Goal: Navigation & Orientation: Go to known website

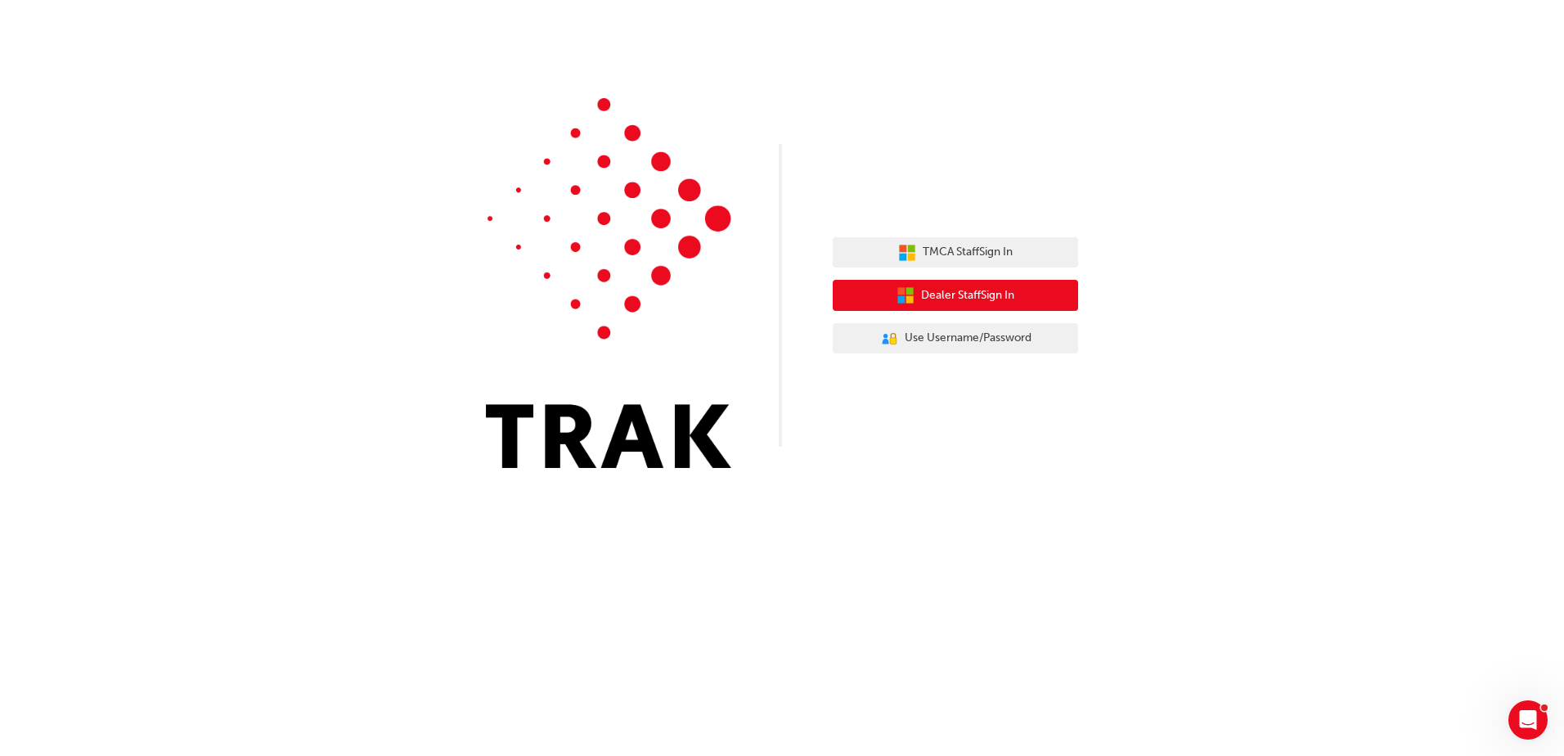
click at [960, 298] on span "Dealer Staff Sign In" at bounding box center [967, 295] width 93 height 19
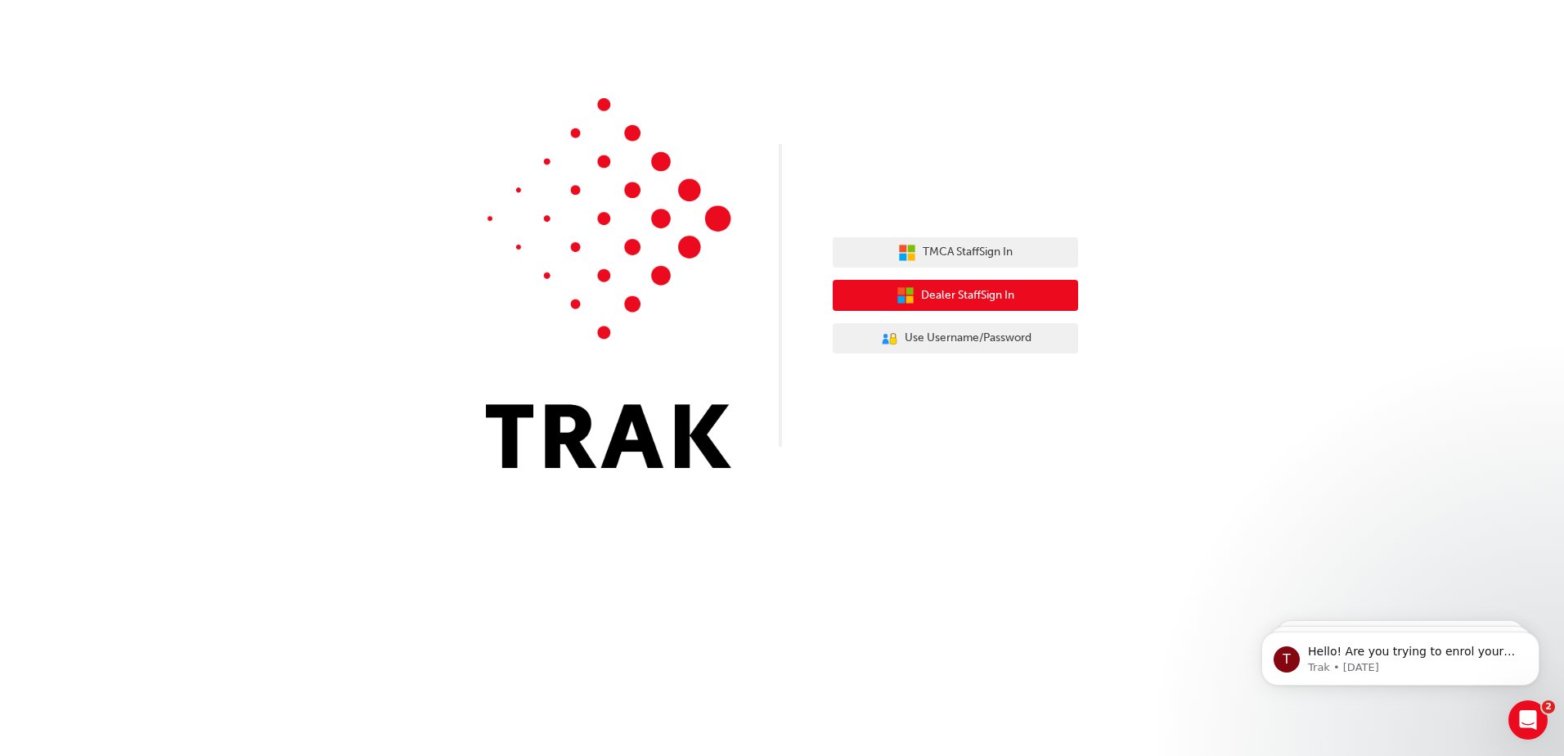
click at [942, 293] on span "Dealer Staff Sign In" at bounding box center [967, 295] width 93 height 19
